Goal: Task Accomplishment & Management: Use online tool/utility

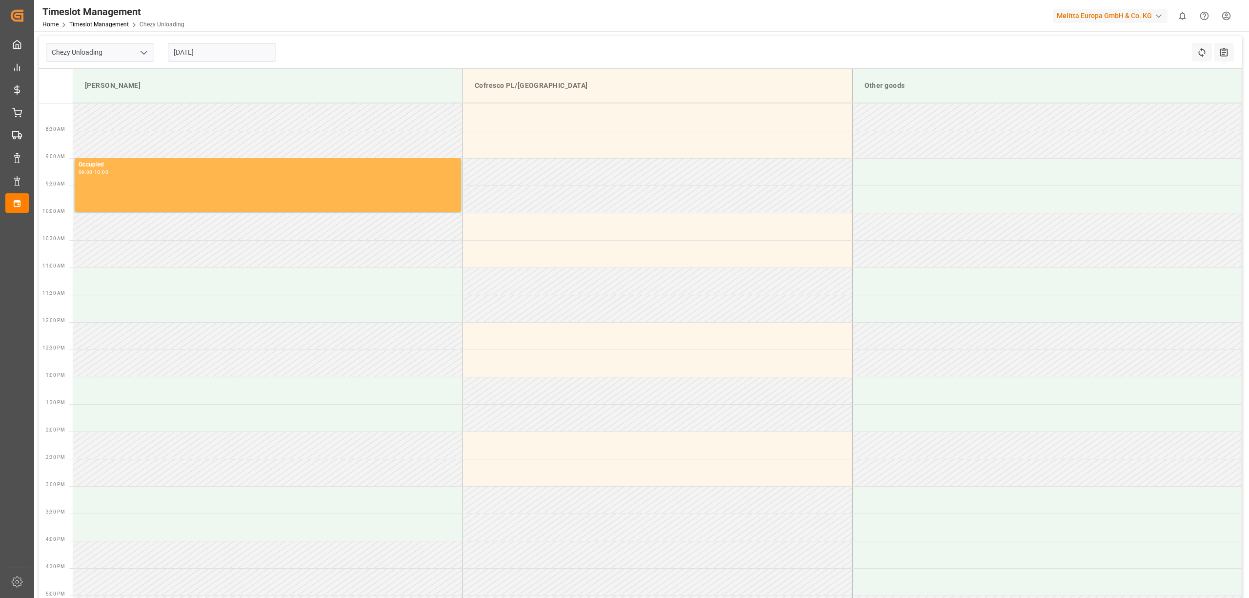
click at [203, 49] on input "[DATE]" at bounding box center [222, 52] width 108 height 19
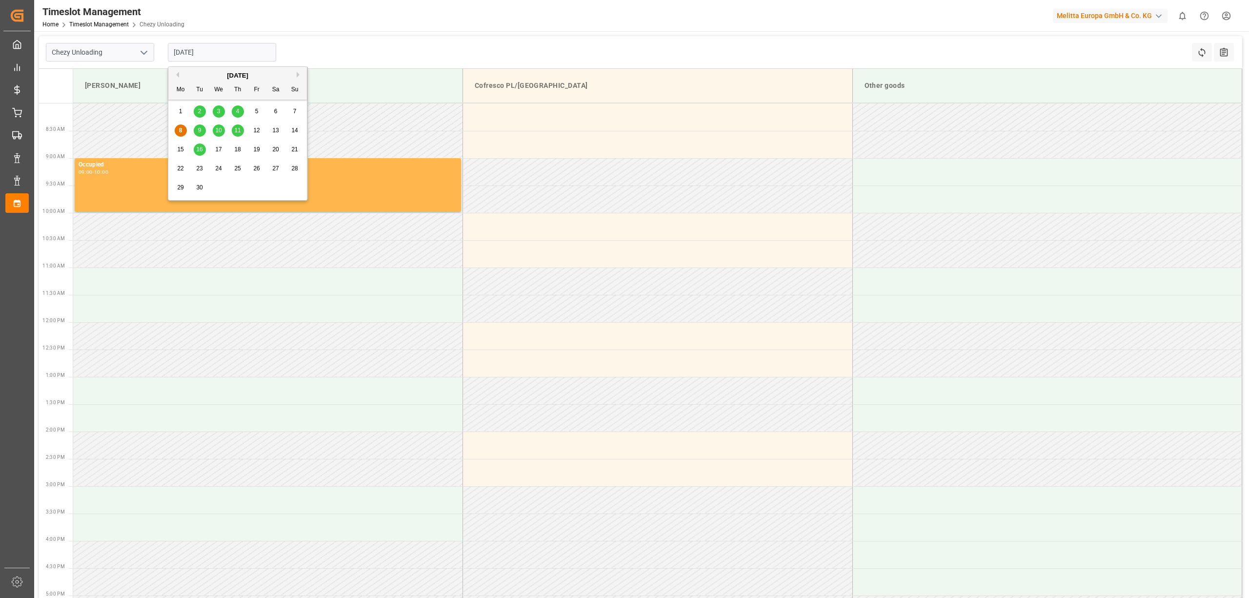
click at [235, 130] on span "11" at bounding box center [237, 130] width 6 height 7
type input "[DATE]"
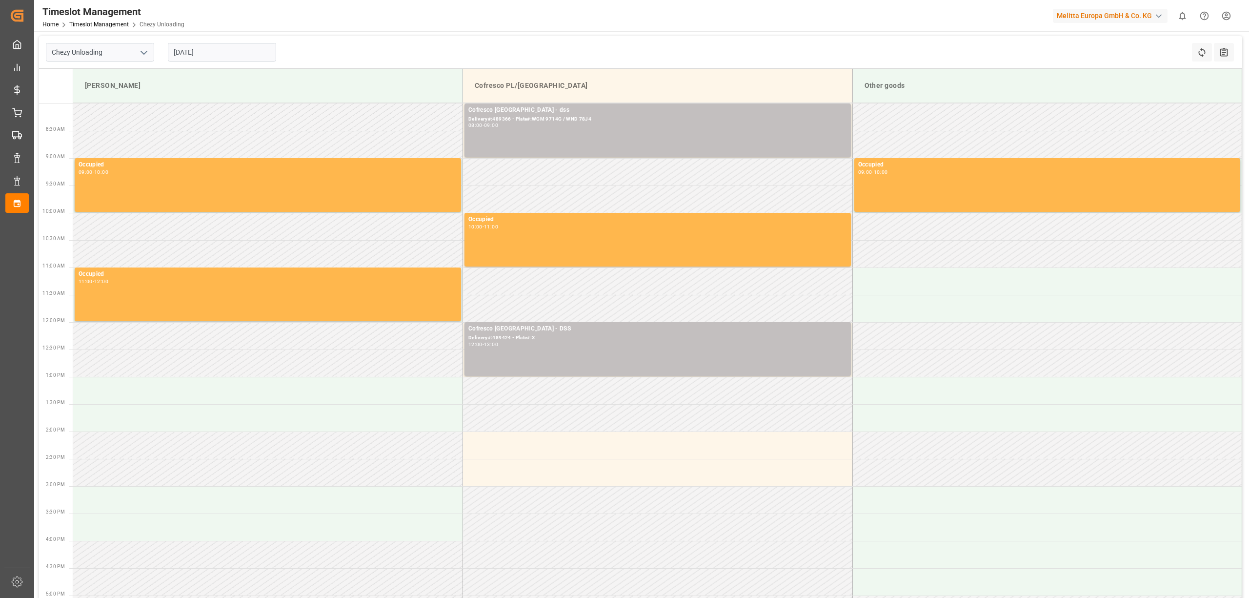
click at [412, 30] on div "Timeslot Management Home Timeslot Management Chezy Unloading Melitta Europa Gmb…" at bounding box center [637, 15] width 1221 height 31
click at [537, 41] on div "Chezy Unloading [DATE] Refresh Time Slots All Audits" at bounding box center [640, 52] width 1203 height 33
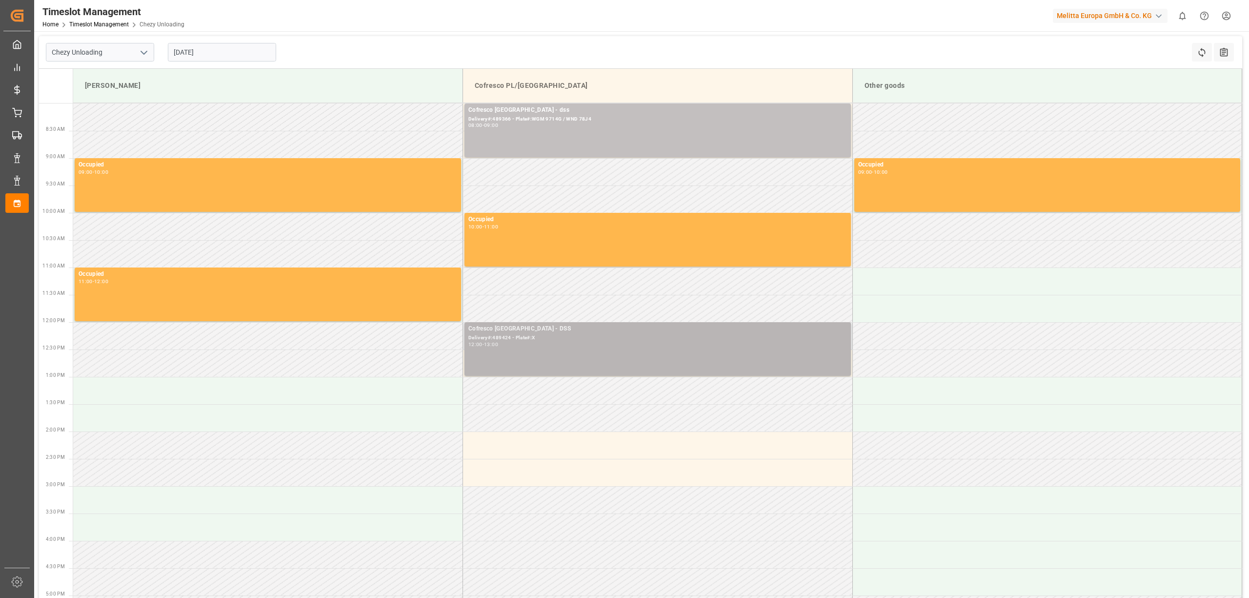
click at [531, 340] on div "Delivery#:489424 - Plate#:X" at bounding box center [657, 338] width 379 height 8
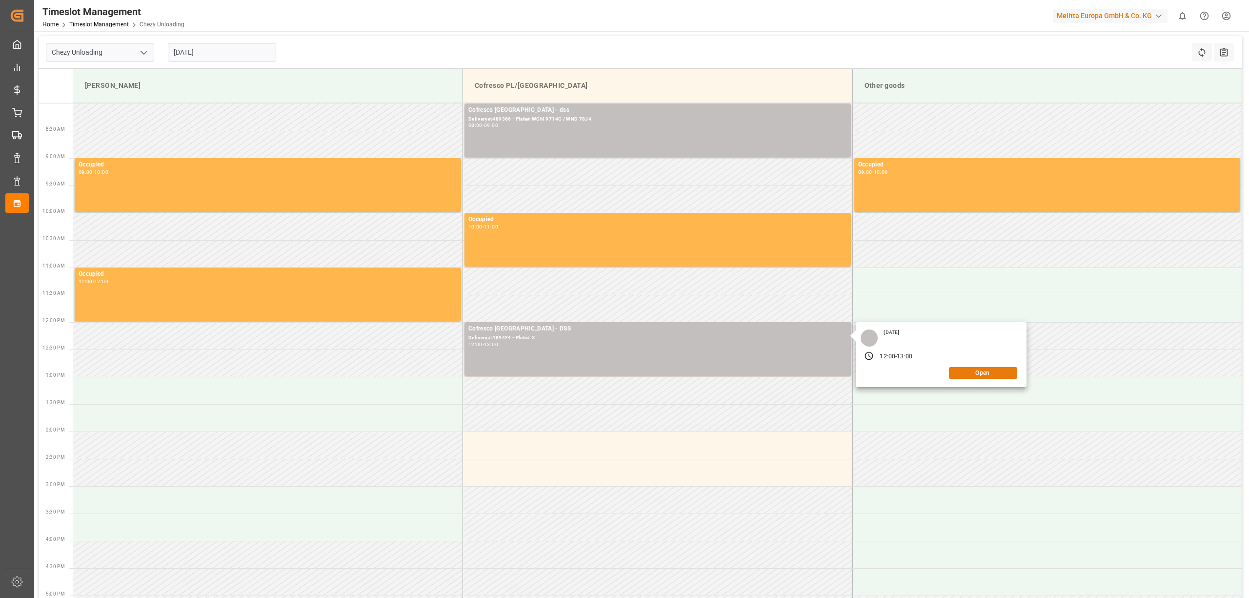
click at [980, 371] on button "Open" at bounding box center [983, 373] width 68 height 12
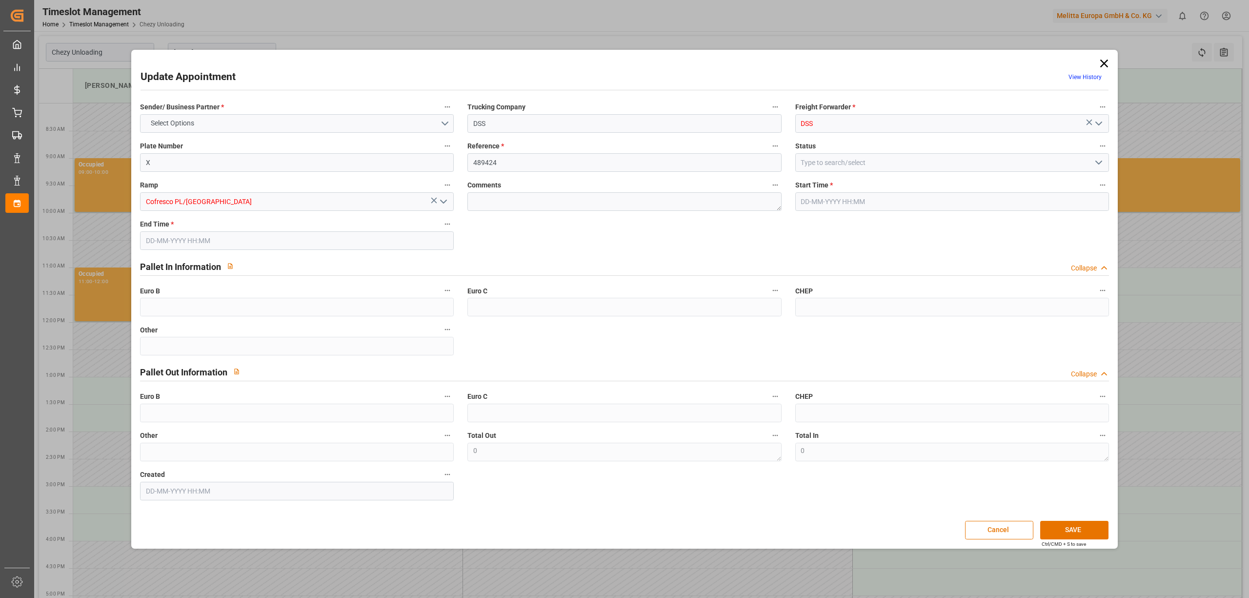
type input "[DATE] 12:00"
type input "[DATE] 13:00"
type input "[DATE] 07:31"
click at [305, 163] on input "X" at bounding box center [297, 162] width 314 height 19
click at [305, 162] on input "X" at bounding box center [297, 162] width 314 height 19
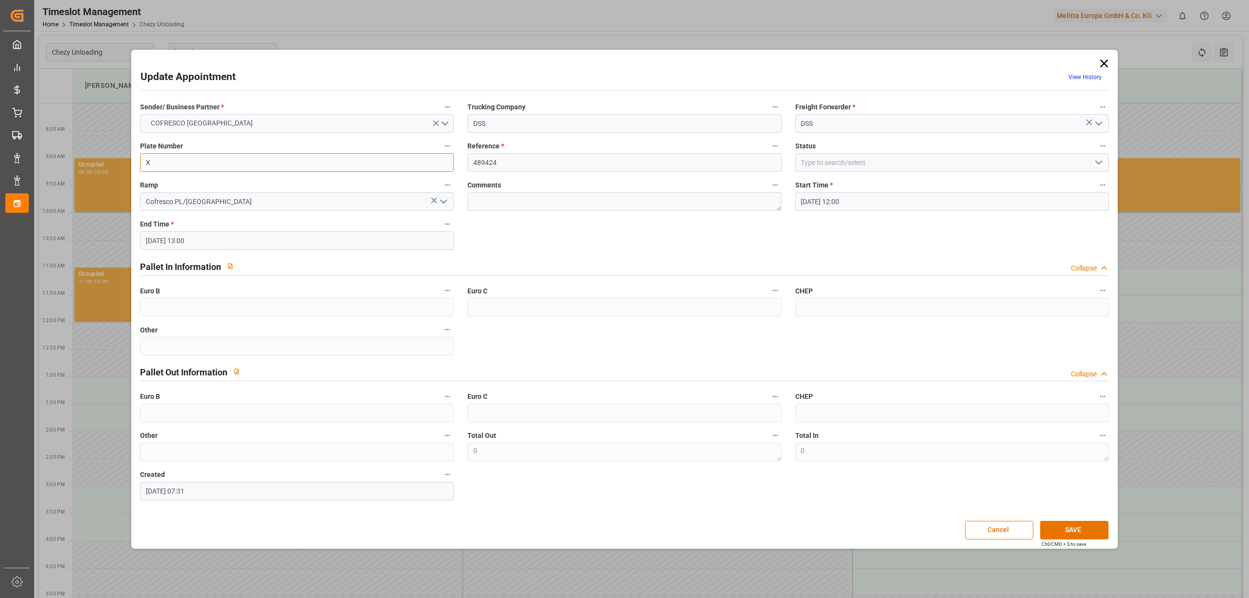
paste input "WGM 9714G / WND 78J4"
type input "WGM 9714G / WND 78J4"
click at [521, 159] on input "489424" at bounding box center [624, 162] width 314 height 19
click at [1105, 60] on icon at bounding box center [1104, 64] width 14 height 14
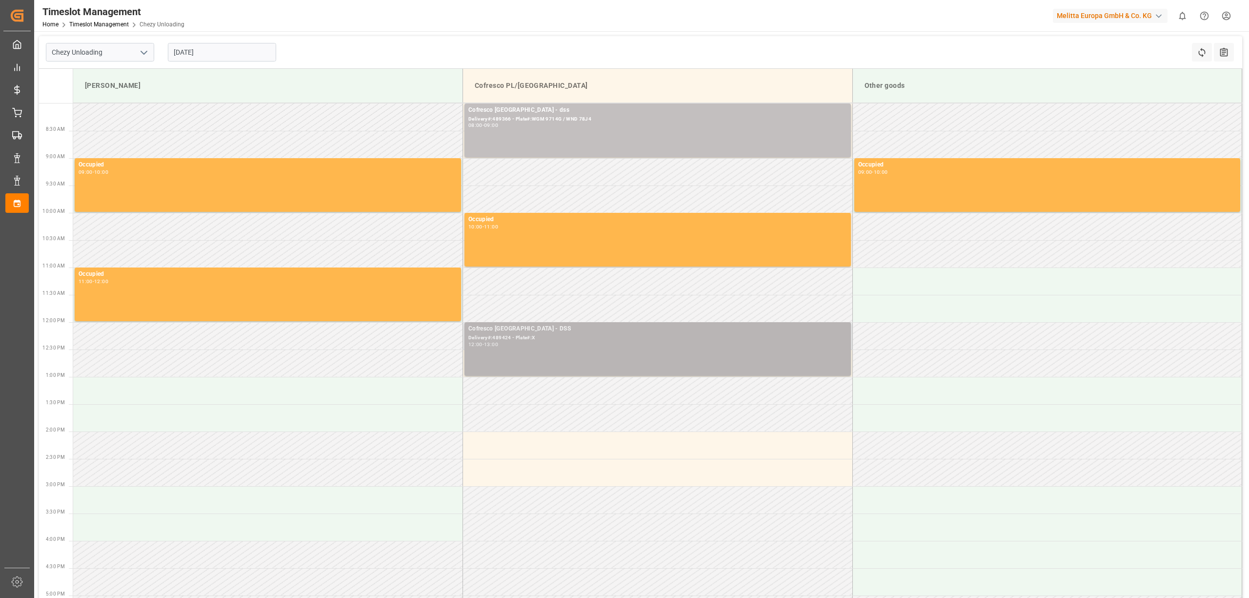
click at [538, 340] on div "Delivery#:489424 - Plate#:X" at bounding box center [657, 338] width 379 height 8
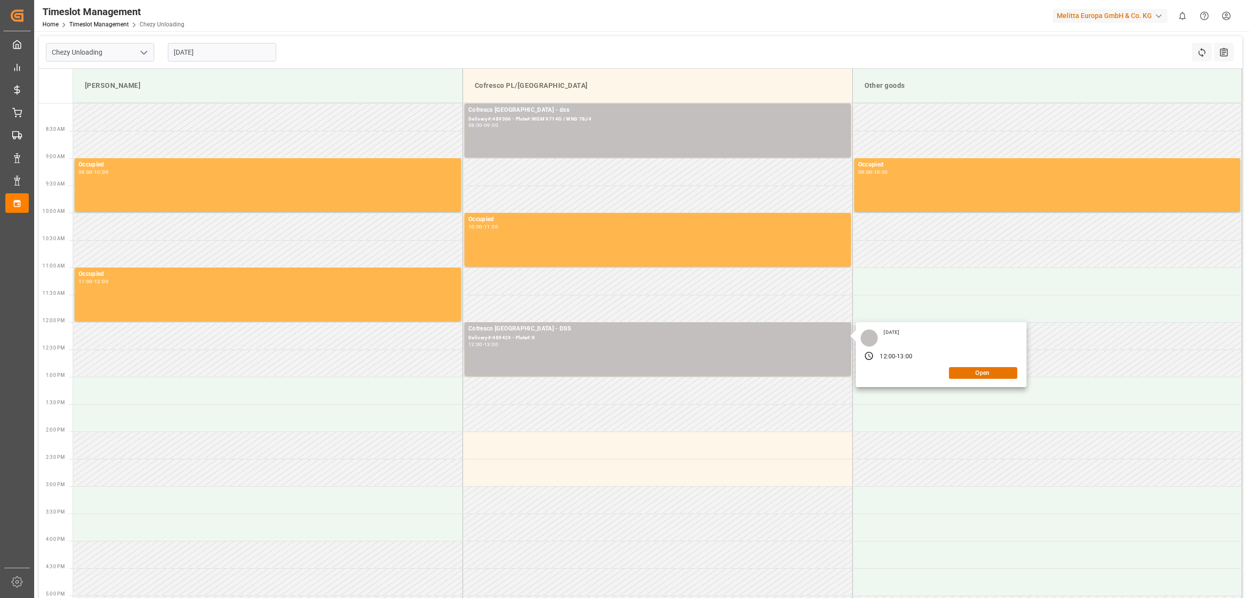
click at [964, 379] on div "[DATE] 12:00 - 13:00 Open" at bounding box center [941, 354] width 171 height 65
click at [959, 370] on td at bounding box center [1047, 362] width 390 height 27
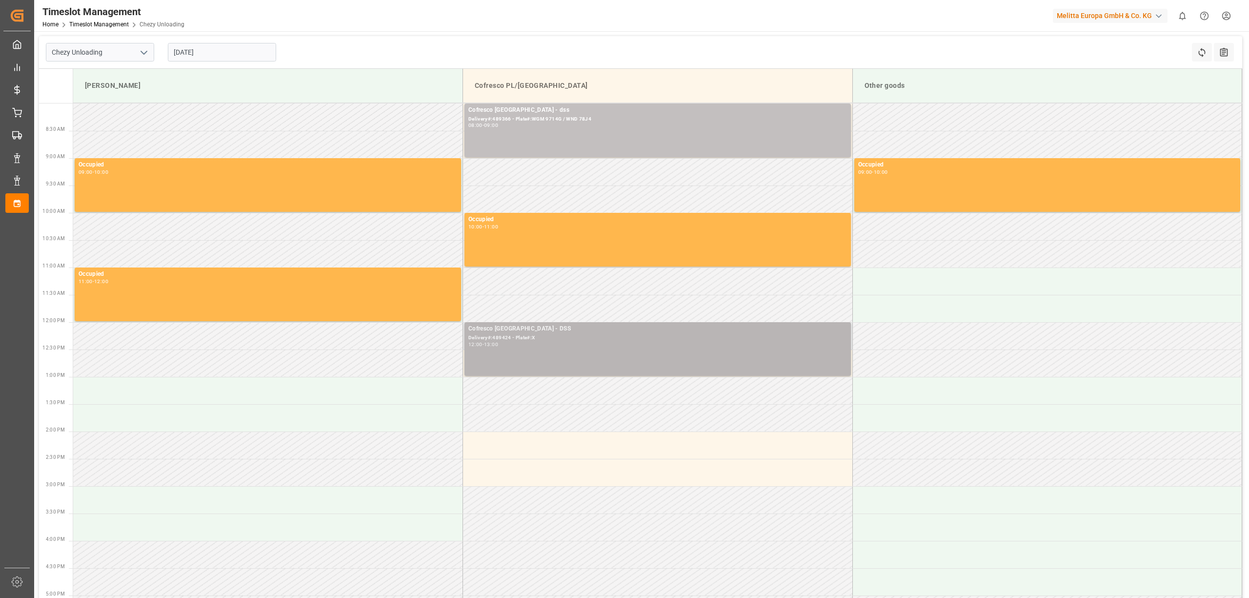
click at [583, 347] on div "12:00 - 13:00" at bounding box center [657, 344] width 379 height 5
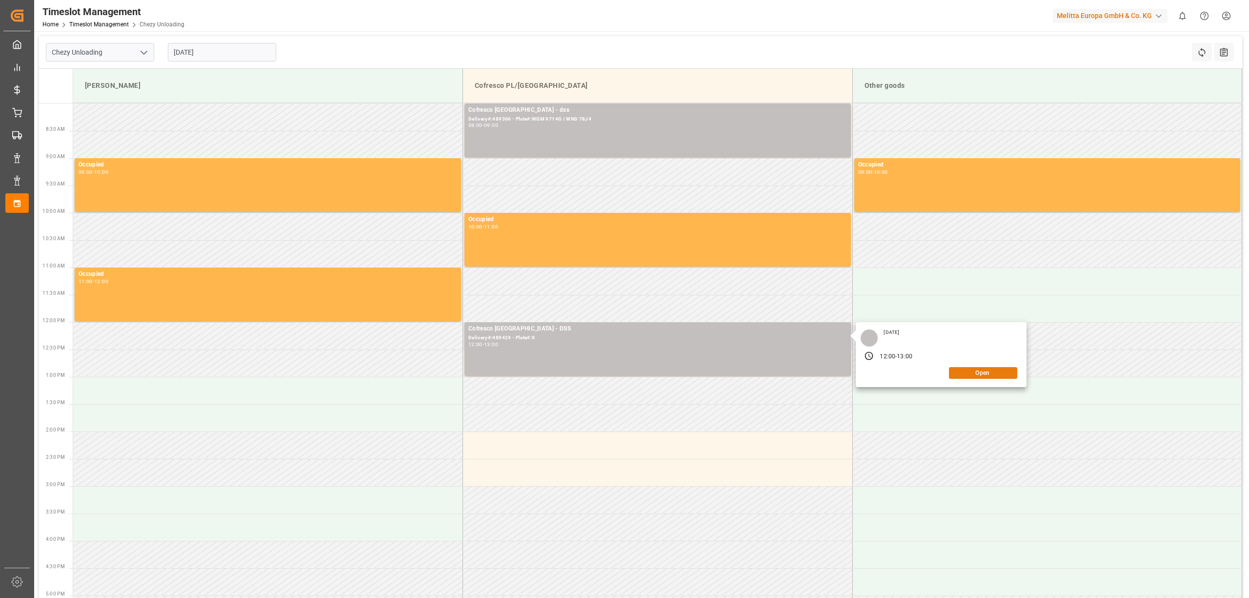
click at [962, 374] on button "Open" at bounding box center [983, 373] width 68 height 12
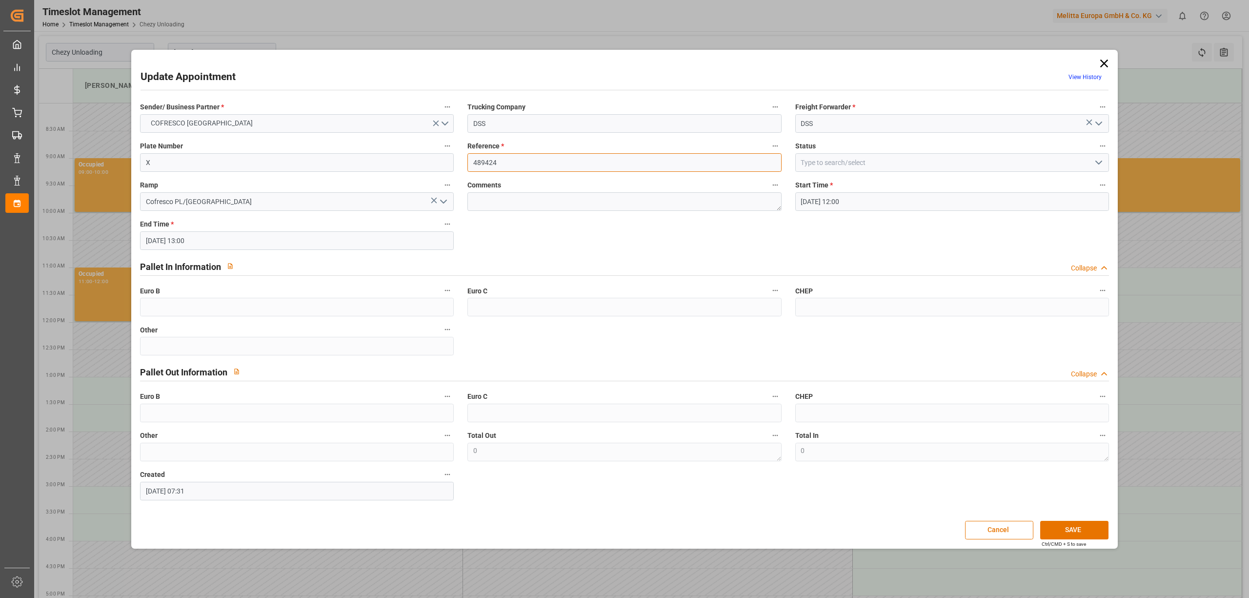
click at [531, 159] on input "489424" at bounding box center [624, 162] width 314 height 19
paste input "366"
type input "489366"
click at [255, 152] on label "Plate Number" at bounding box center [297, 147] width 314 height 14
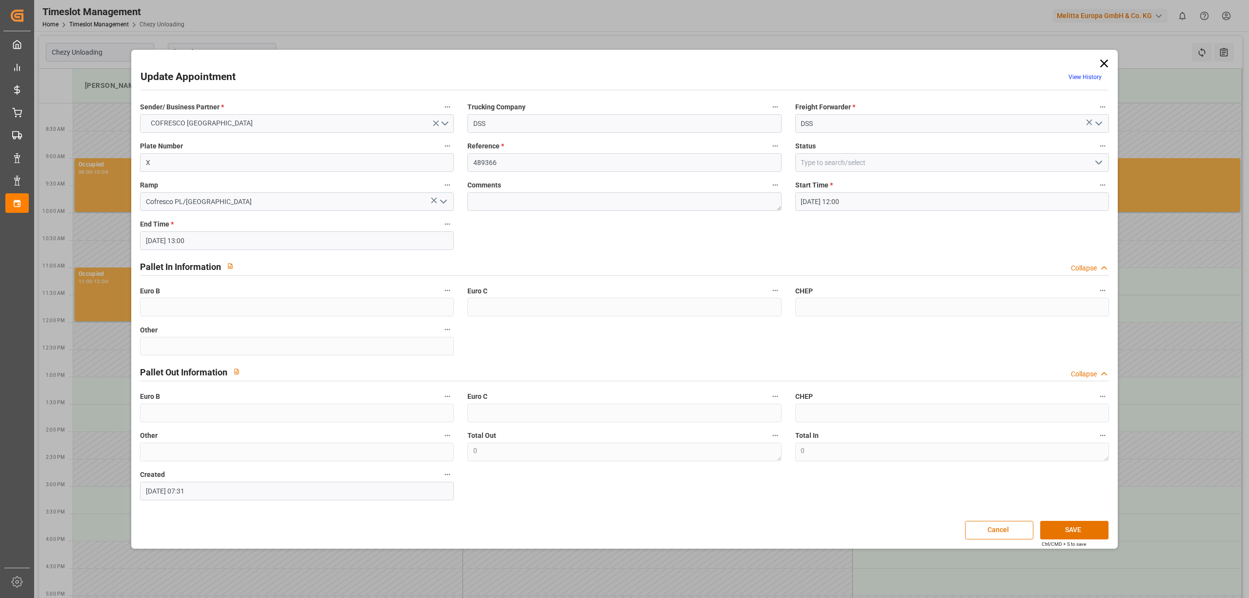
click at [441, 152] on button "Plate Number" at bounding box center [447, 146] width 13 height 13
click at [255, 151] on div at bounding box center [624, 299] width 1249 height 598
click at [255, 161] on input "X" at bounding box center [297, 162] width 314 height 19
paste input "WGM 9714G / WND 78J4"
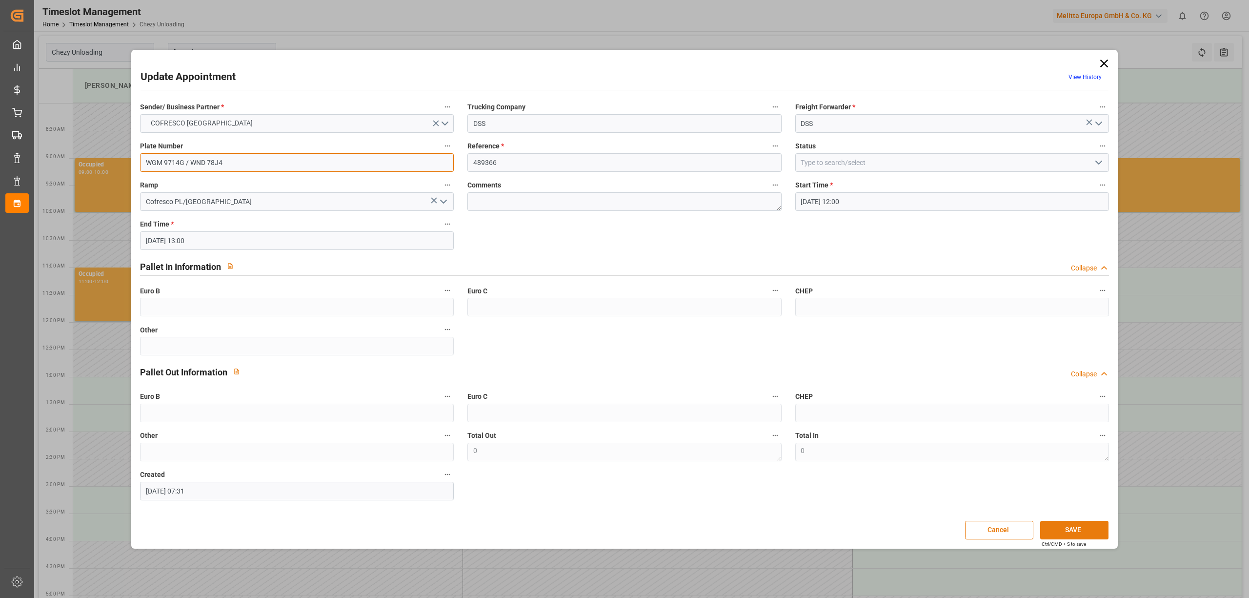
type input "WGM 9714G / WND 78J4"
click at [1066, 531] on button "SAVE" at bounding box center [1074, 529] width 68 height 19
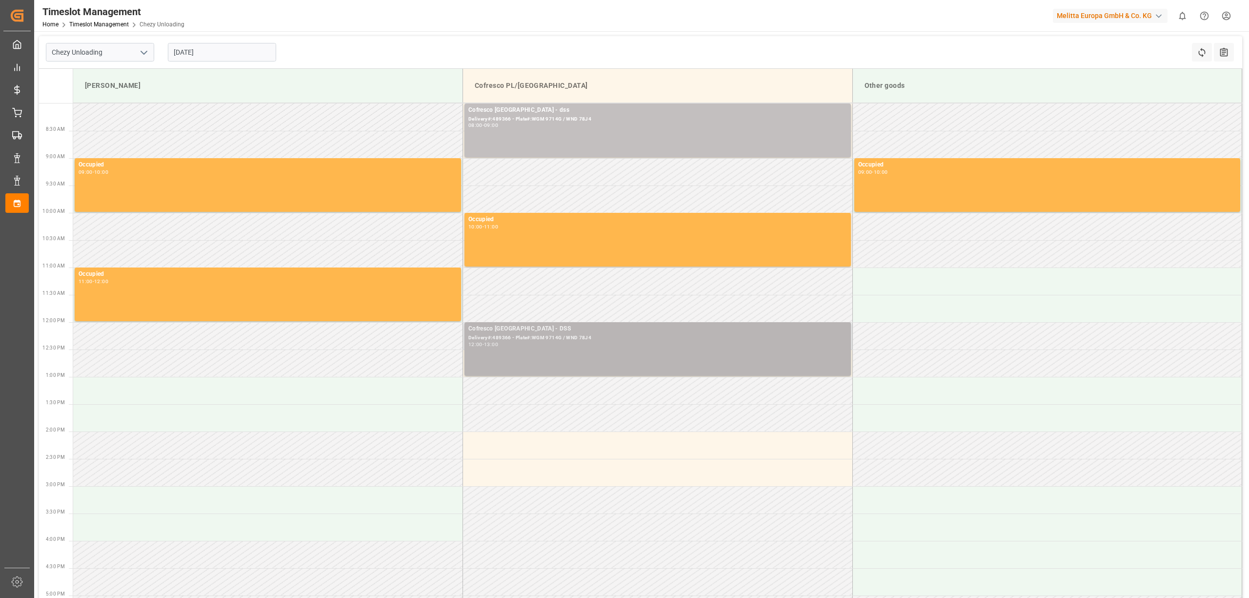
click at [575, 347] on div "12:00 - 13:00" at bounding box center [657, 344] width 379 height 5
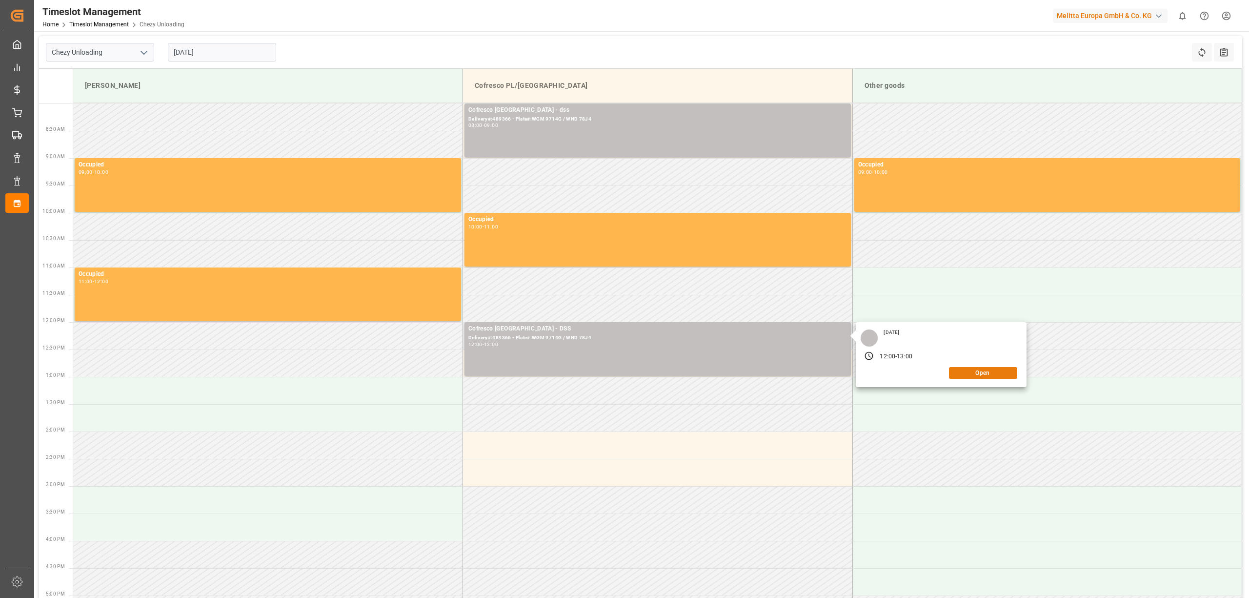
click at [973, 372] on button "Open" at bounding box center [983, 373] width 68 height 12
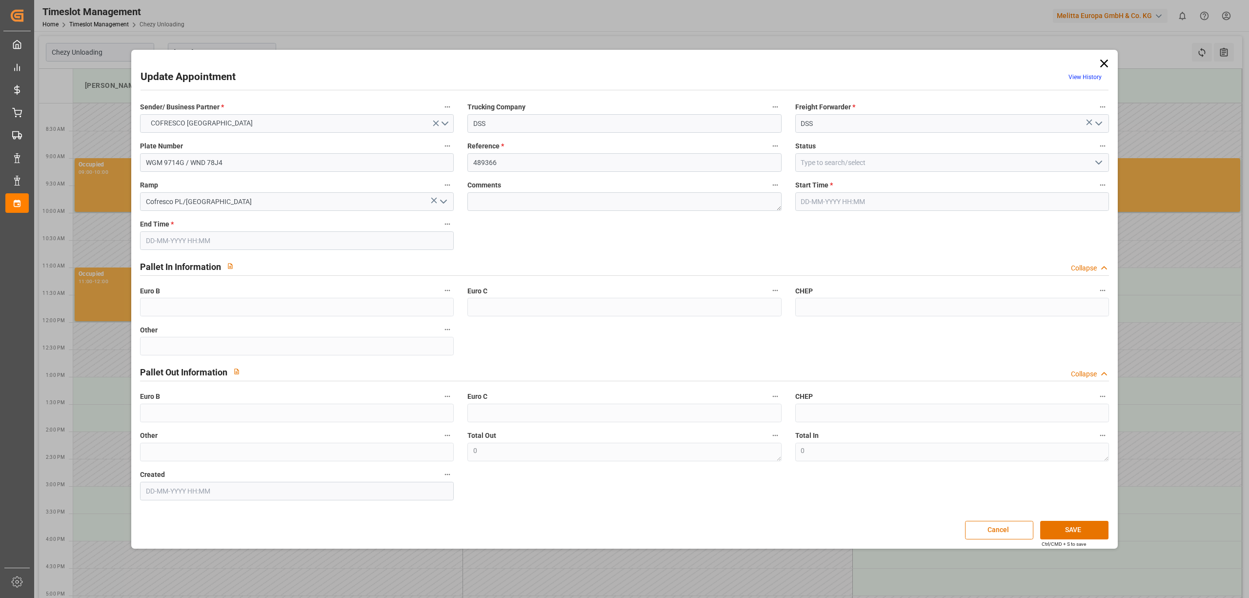
type input "[DATE] 12:00"
type input "[DATE] 13:00"
type input "[DATE] 07:31"
click at [527, 165] on input "489366" at bounding box center [624, 162] width 314 height 19
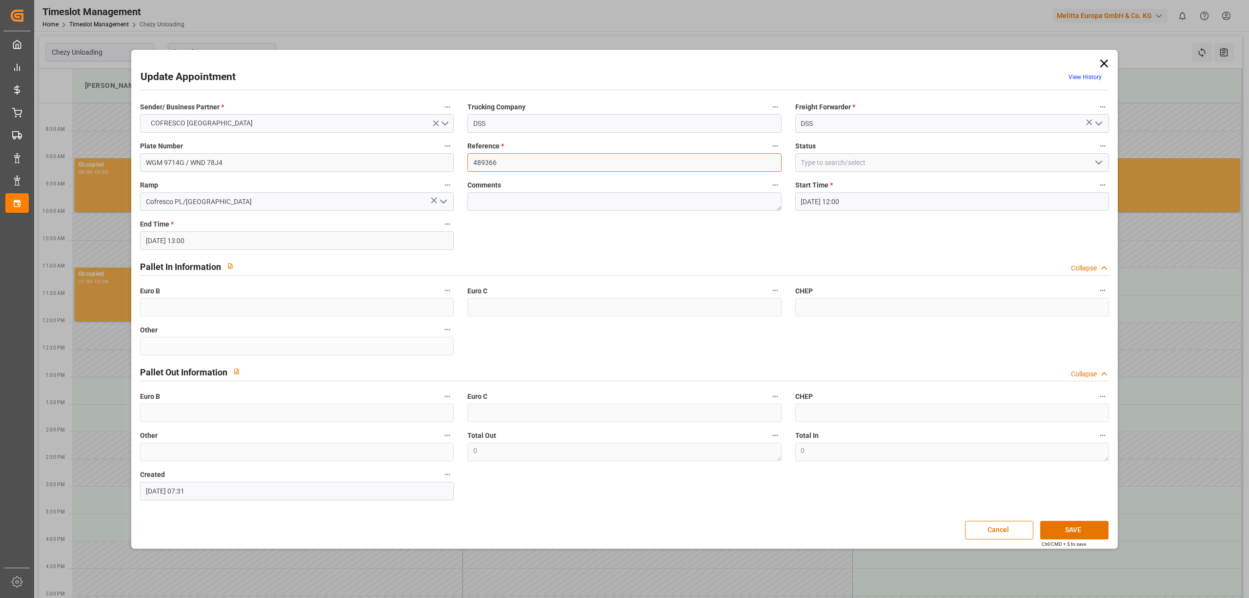
paste input "57"
type input "489357"
click at [344, 159] on input "WGM 9714G / WND 78J4" at bounding box center [297, 162] width 314 height 19
paste input "WGM 3737G/WPZ 35JP"
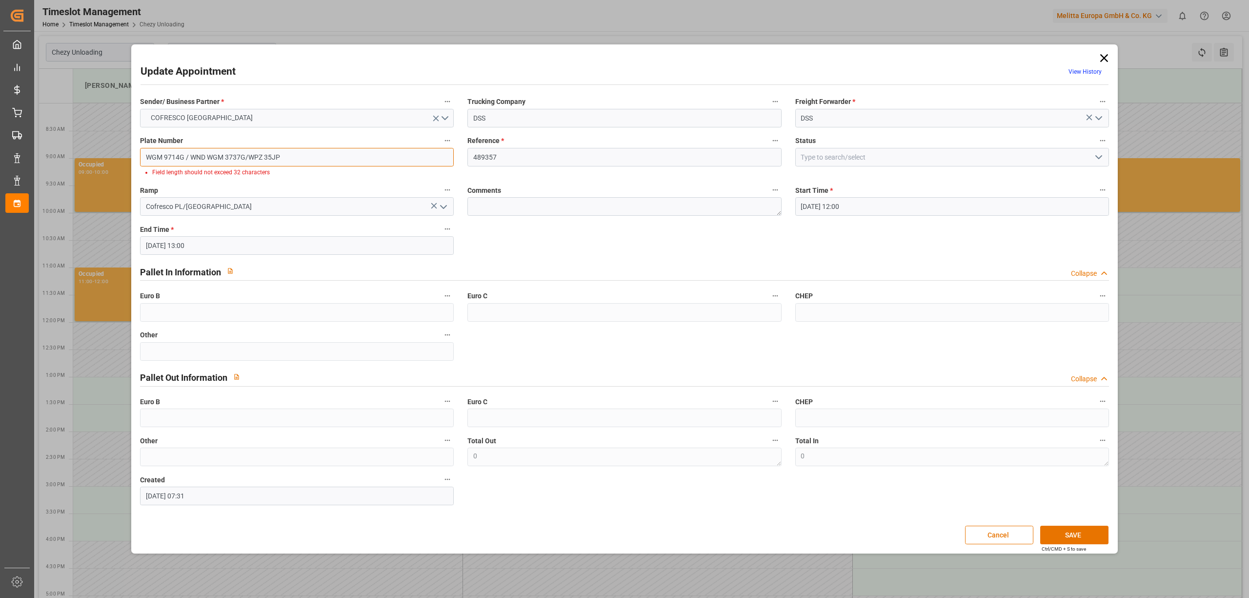
paste input
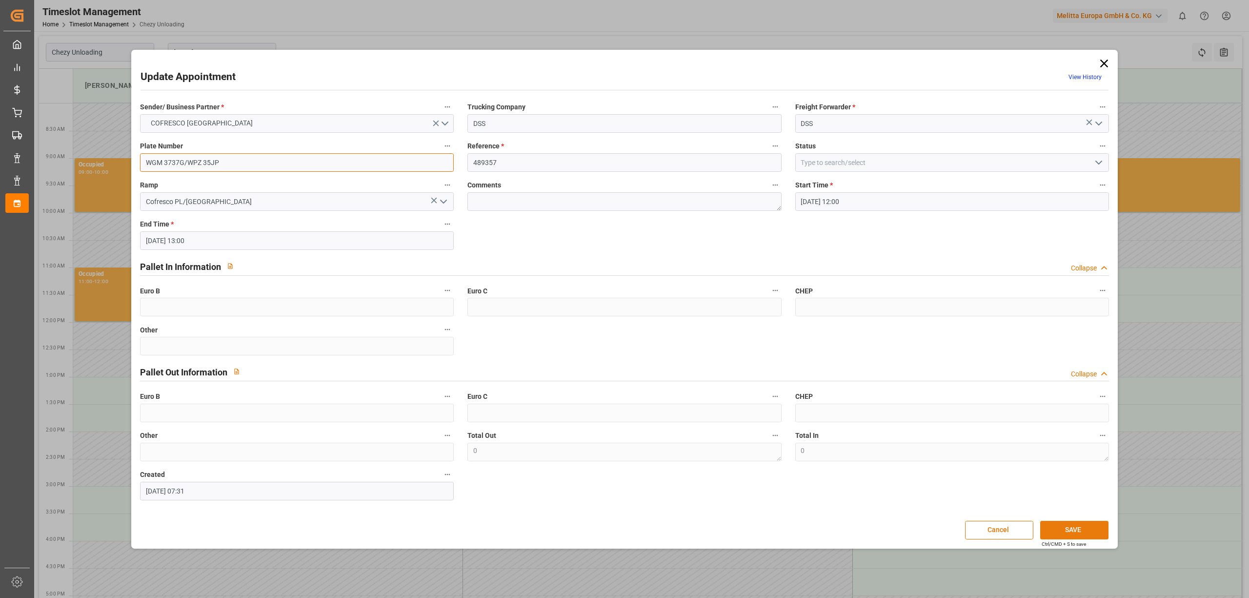
type input "WGM 3737G/WPZ 35JP"
click at [1070, 529] on button "SAVE" at bounding box center [1074, 529] width 68 height 19
